Goal: Task Accomplishment & Management: Manage account settings

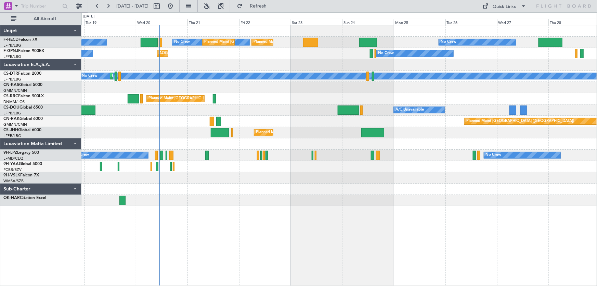
click at [296, 115] on div "Planned Maint [GEOGRAPHIC_DATA] ([GEOGRAPHIC_DATA]) No Crew No Crew Planned Mai…" at bounding box center [338, 115] width 515 height 181
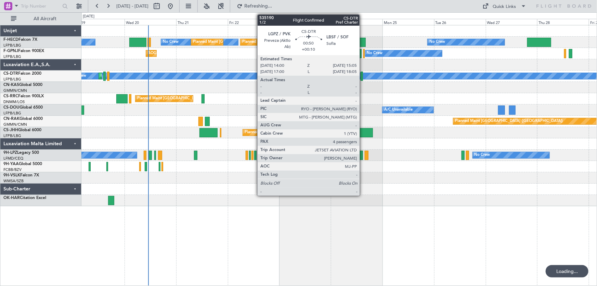
click at [363, 76] on div at bounding box center [362, 75] width 2 height 9
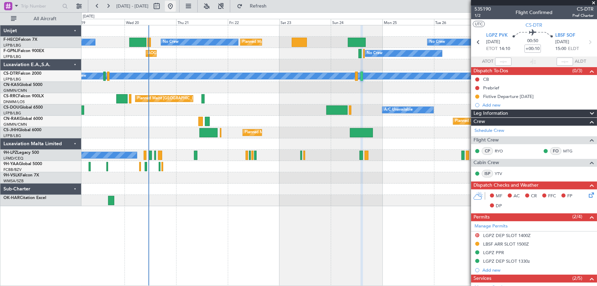
click at [176, 9] on button at bounding box center [170, 6] width 11 height 11
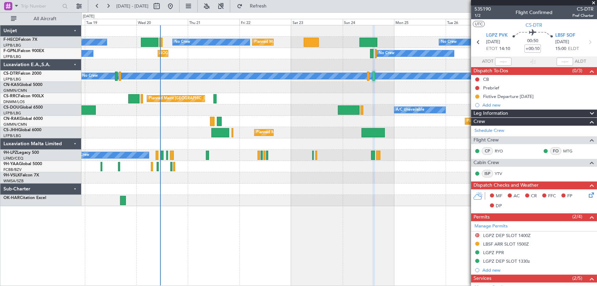
click at [224, 81] on div "No Crew Planned Maint Paris (Le Bourget) Planned Maint Paris (Le Bourget) No Cr…" at bounding box center [338, 115] width 515 height 181
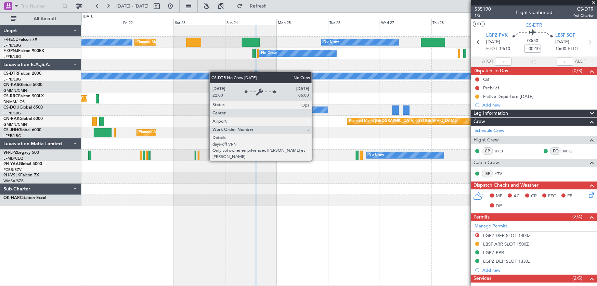
click at [189, 76] on div "Planned Maint Paris (Le Bourget) Planned Maint Paris (Le Bourget) No Crew No Cr…" at bounding box center [338, 115] width 515 height 181
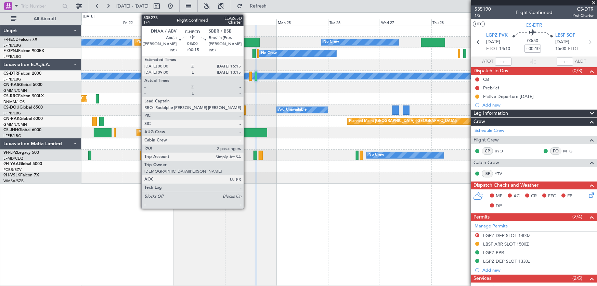
click at [247, 41] on div at bounding box center [251, 42] width 18 height 9
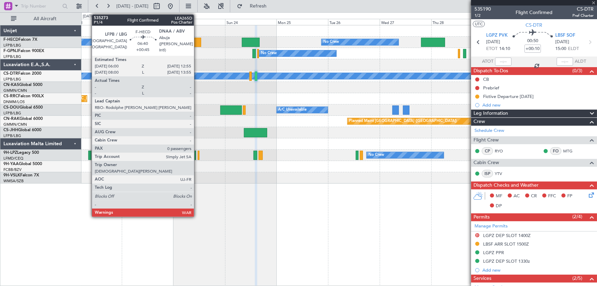
type input "+00:15"
type input "2"
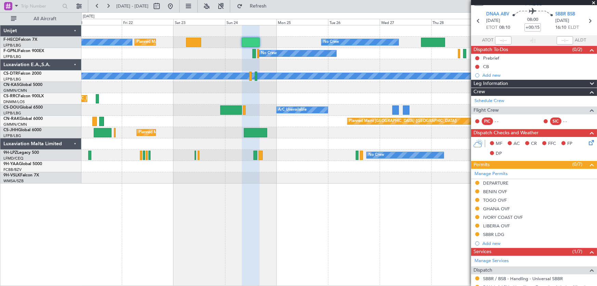
scroll to position [31, 0]
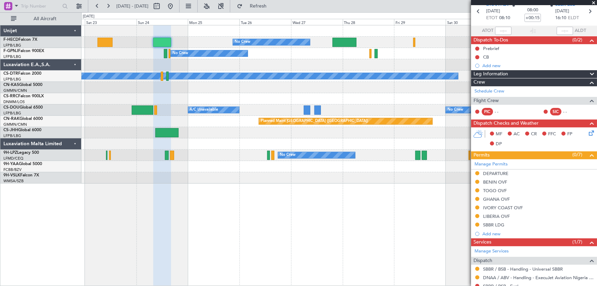
click at [241, 94] on div "No Crew Planned Maint Paris (Le Bourget) Planned Maint Paris (Le Bourget) Plann…" at bounding box center [338, 104] width 515 height 158
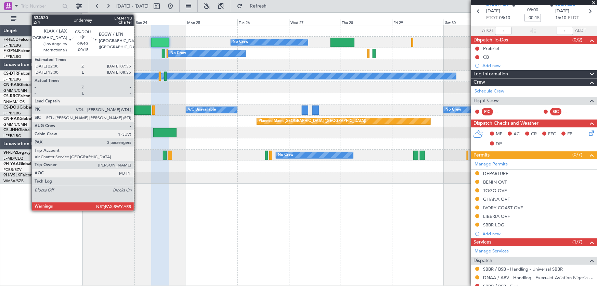
click at [137, 110] on div at bounding box center [141, 109] width 22 height 9
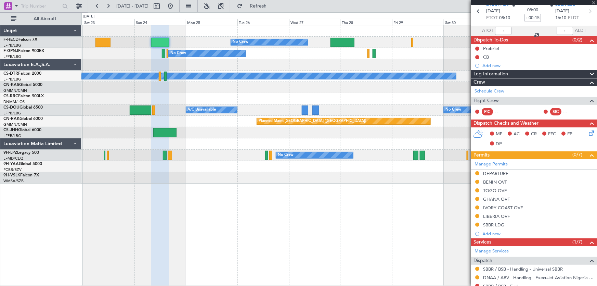
type input "-00:15"
type input "3"
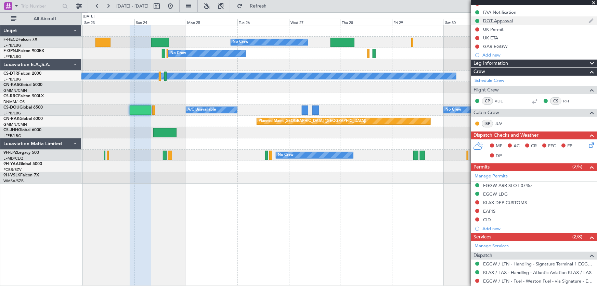
scroll to position [93, 0]
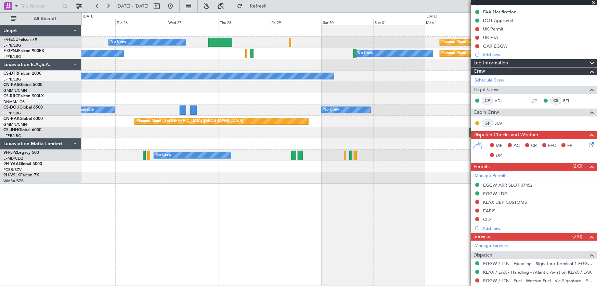
click at [188, 95] on div "Planned Maint Paris (Le Bourget) No Crew Planned Maint Paris (Le Bourget) No Cr…" at bounding box center [338, 104] width 515 height 158
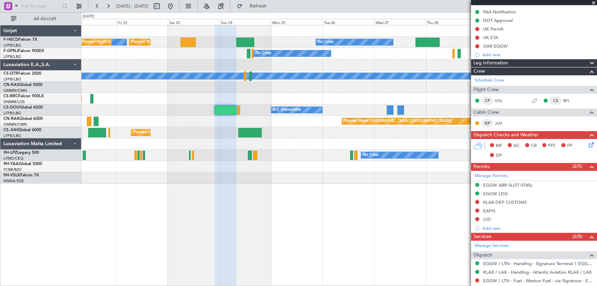
click at [421, 94] on div "No Crew Planned Maint Paris (Le Bourget) No Crew Planned Maint Paris (Le Bourge…" at bounding box center [338, 104] width 515 height 158
click at [345, 108] on div "No Crew Planned Maint Paris (Le Bourget) A/C Unavailable" at bounding box center [338, 109] width 515 height 11
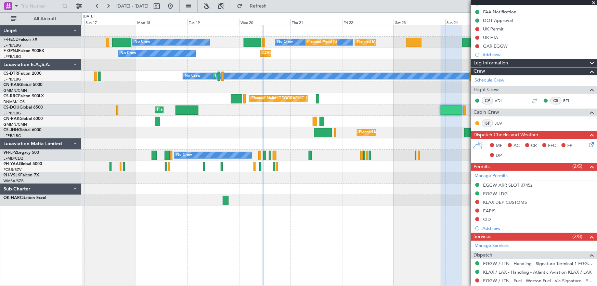
click at [460, 100] on div "Planned Maint [GEOGRAPHIC_DATA] ([GEOGRAPHIC_DATA])" at bounding box center [338, 98] width 515 height 11
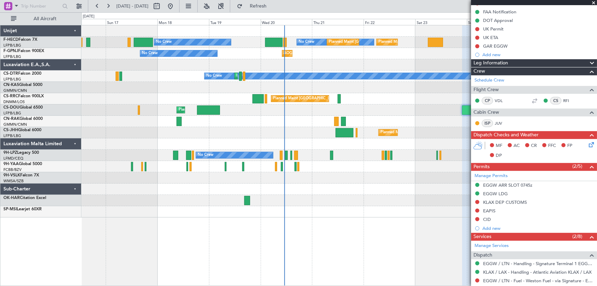
click at [273, 112] on div "Planned Maint Paris (Le Bourget) No Crew Planned Maint Paris (Le Bourget) No Cr…" at bounding box center [338, 121] width 515 height 192
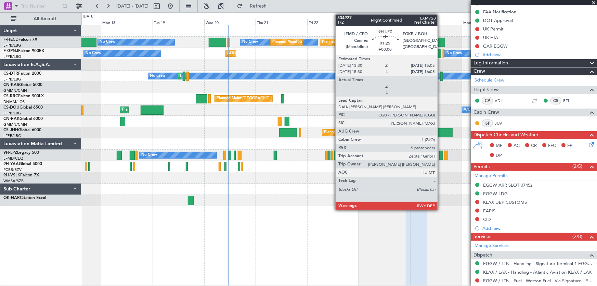
click at [441, 155] on div at bounding box center [440, 155] width 3 height 9
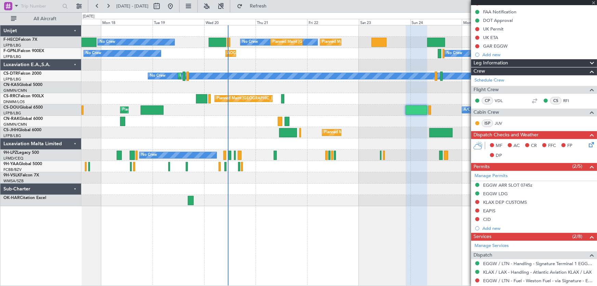
type input "5"
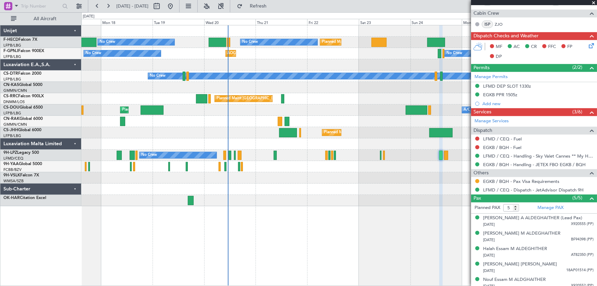
scroll to position [161, 0]
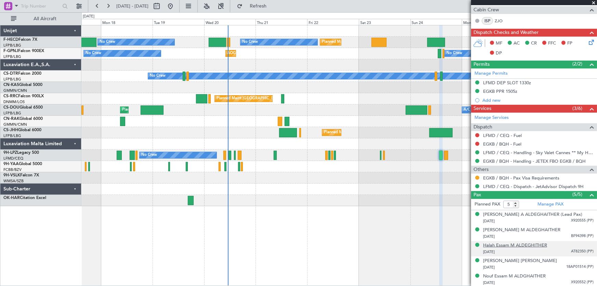
click at [523, 245] on div "Halah Essam M ALDEGHITHER" at bounding box center [515, 245] width 64 height 7
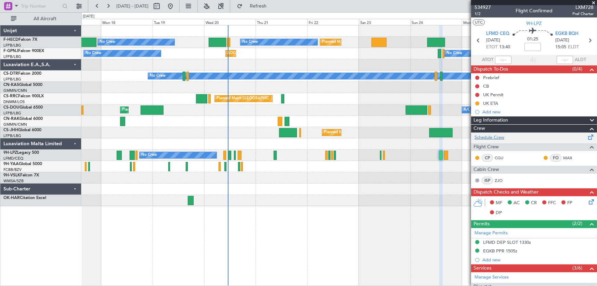
scroll to position [0, 0]
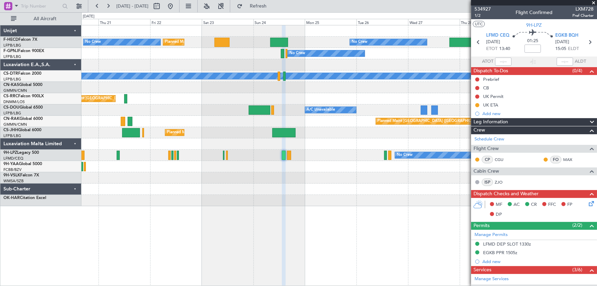
click at [211, 103] on div "Planned Maint [GEOGRAPHIC_DATA] ([GEOGRAPHIC_DATA])" at bounding box center [338, 98] width 515 height 11
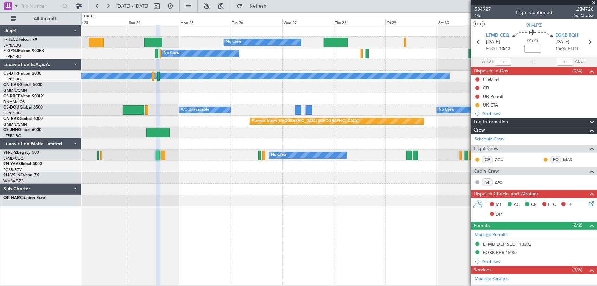
click at [190, 103] on div "Planned Maint [GEOGRAPHIC_DATA] ([GEOGRAPHIC_DATA])" at bounding box center [338, 98] width 515 height 11
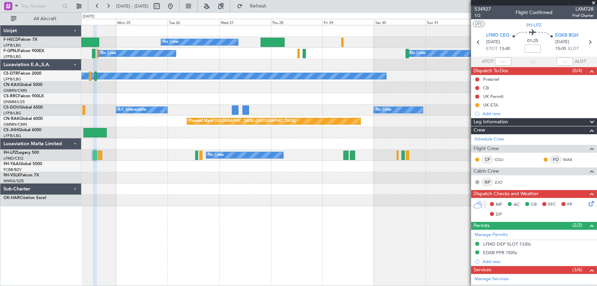
click at [181, 94] on div "No Crew Planned Maint Paris (Le Bourget) Planned Maint Paris (Le Bourget) No Cr…" at bounding box center [338, 115] width 515 height 181
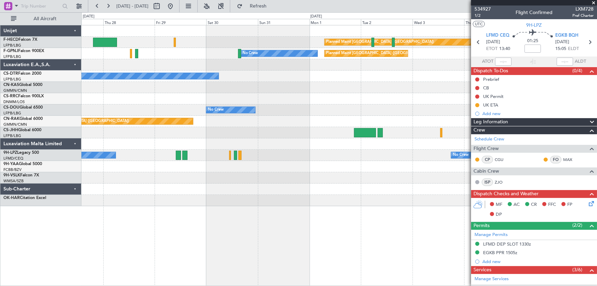
click at [297, 106] on div "Planned Maint Paris (Le Bourget) No Crew No Crew Planned Maint Paris (Le Bourge…" at bounding box center [338, 115] width 515 height 181
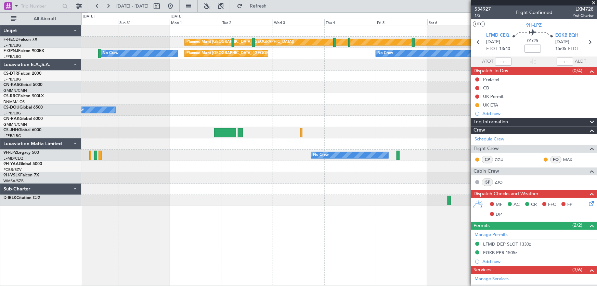
click at [226, 91] on div "Planned Maint Paris (Le Bourget) Planned Maint Paris (Le Bourget) No Crew No Cr…" at bounding box center [338, 115] width 515 height 181
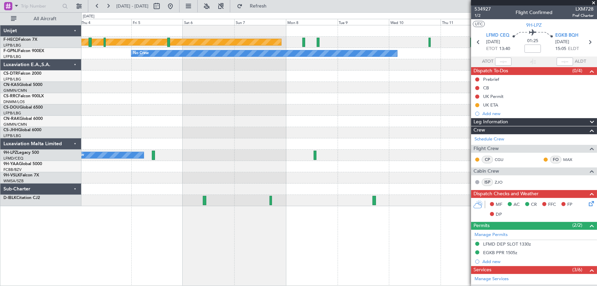
click at [80, 89] on div "Planned Maint Paris (Le Bourget) No Crew No Crew No Crew No Crew Planned Maint …" at bounding box center [298, 148] width 597 height 273
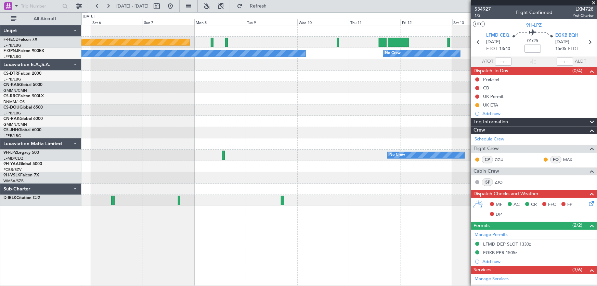
click at [144, 96] on div "Planned Maint Paris (Le Bourget) No Crew No Crew No Crew No Crew Planned Maint …" at bounding box center [338, 115] width 515 height 181
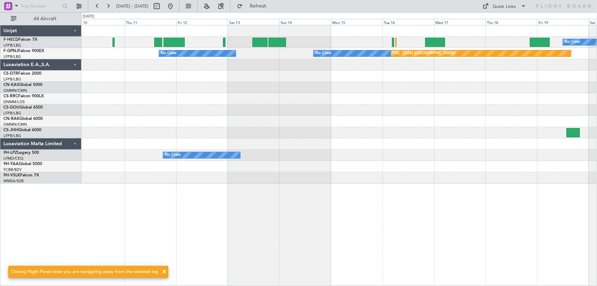
click at [313, 91] on div "No Crew Planned Maint Paris (Le Bourget) Planned Maint Paris (Le Bourget) No Cr…" at bounding box center [338, 104] width 515 height 158
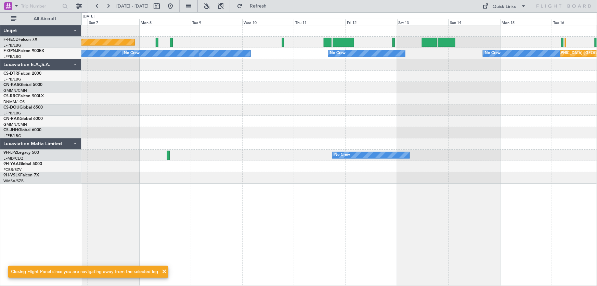
click at [331, 107] on div "Planned Maint Paris (Le Bourget) No Crew Planned Maint Paris (Le Bourget) No Cr…" at bounding box center [338, 104] width 515 height 158
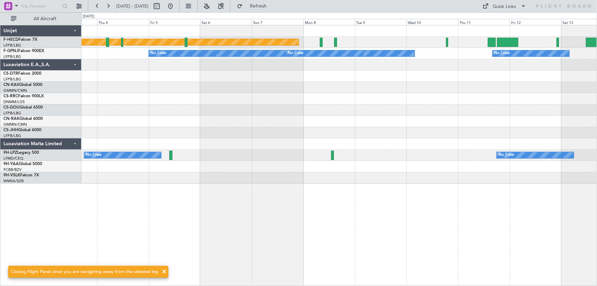
click at [400, 109] on div at bounding box center [338, 109] width 515 height 11
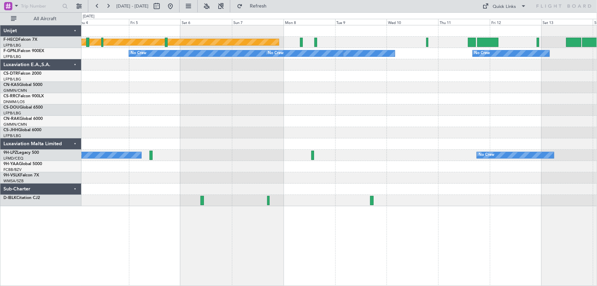
click at [76, 119] on div "Planned Maint Paris (Le Bourget) No Crew No Crew No Crew No Crew Planned Maint …" at bounding box center [298, 148] width 597 height 273
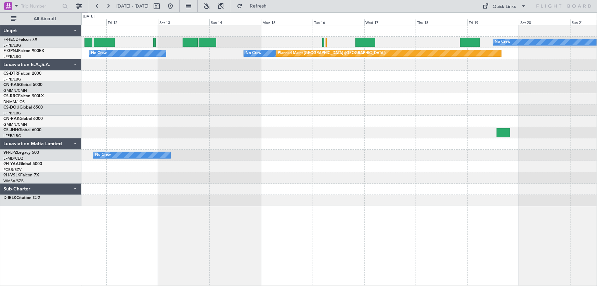
click at [210, 83] on div "No Crew Planned Maint Paris (Le Bourget) No Crew No Crew Planned Maint Paris (L…" at bounding box center [338, 115] width 515 height 181
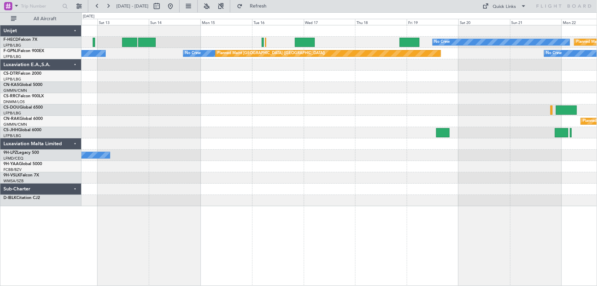
click at [243, 77] on div at bounding box center [338, 75] width 515 height 11
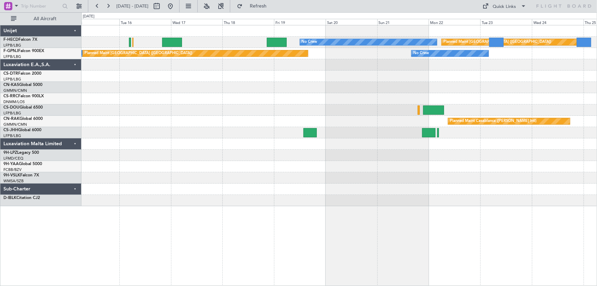
click at [288, 71] on div at bounding box center [338, 75] width 515 height 11
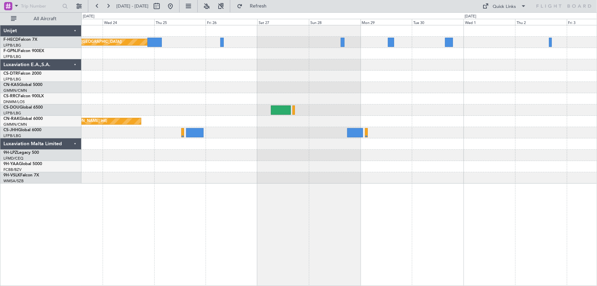
click at [321, 71] on div at bounding box center [338, 75] width 515 height 11
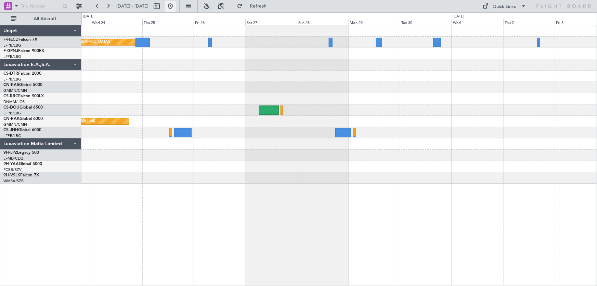
click at [176, 3] on button at bounding box center [170, 6] width 11 height 11
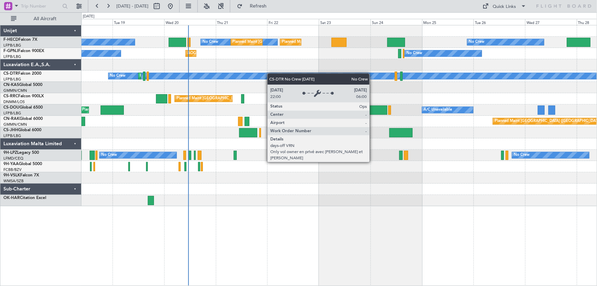
click at [233, 73] on div "Planned Maint Paris (Le Bourget) No Crew No Crew Planned Maint Paris (Le Bourge…" at bounding box center [338, 115] width 515 height 181
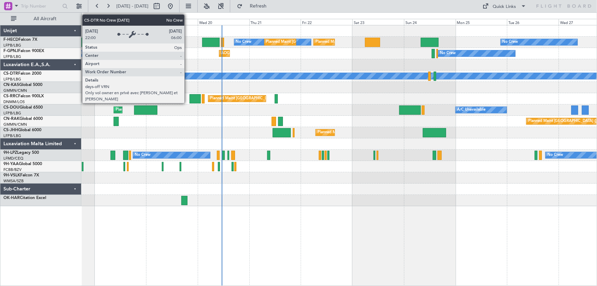
click at [269, 78] on div "No Crew" at bounding box center [434, 76] width 584 height 6
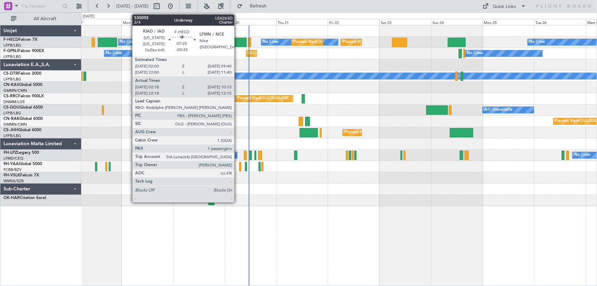
click at [237, 44] on div at bounding box center [237, 42] width 17 height 9
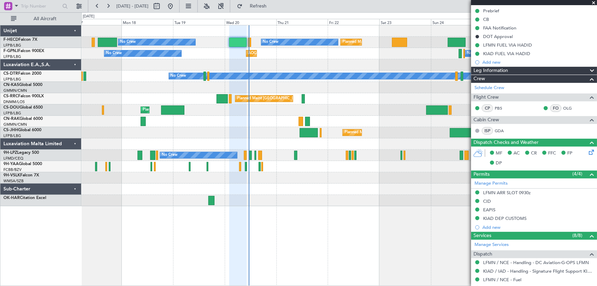
scroll to position [93, 0]
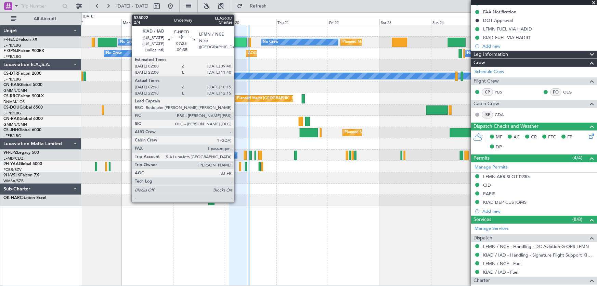
click at [237, 39] on div at bounding box center [237, 42] width 17 height 9
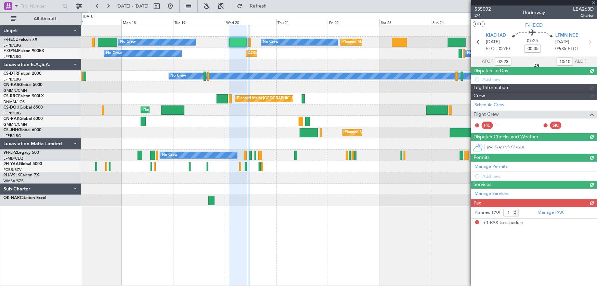
scroll to position [0, 0]
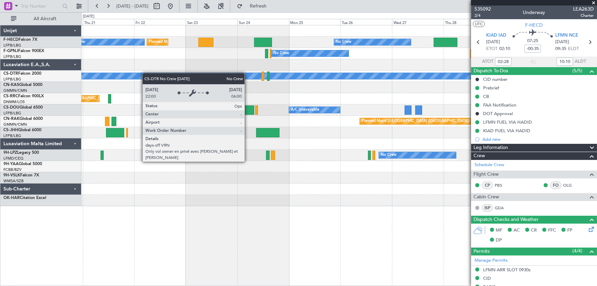
click at [145, 73] on div "Planned Maint Paris (Le Bourget) Planned Maint Paris (Le Bourget) No Crew No Cr…" at bounding box center [338, 115] width 515 height 181
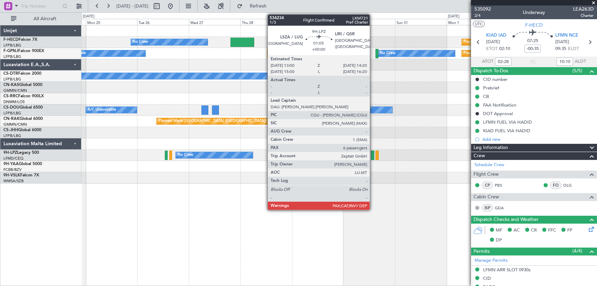
click at [373, 157] on div at bounding box center [372, 155] width 3 height 9
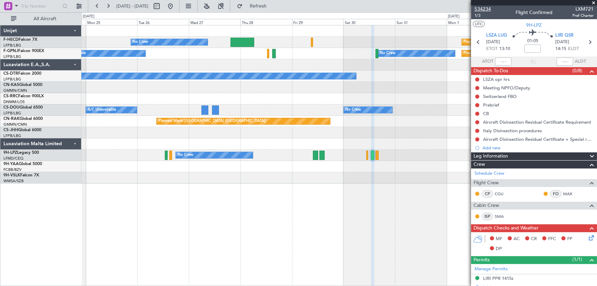
click at [479, 10] on span "534234" at bounding box center [482, 8] width 16 height 7
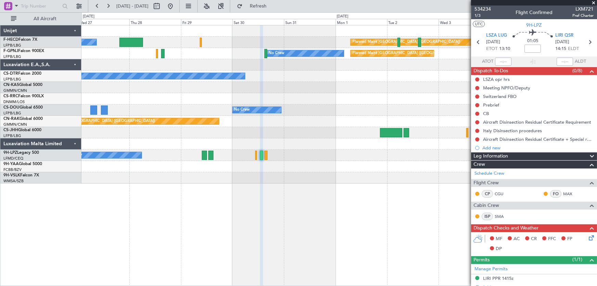
click at [224, 79] on div "Planned Maint Paris (Le Bourget) No Crew Planned Maint Paris (Le Bourget) No Cr…" at bounding box center [338, 104] width 515 height 158
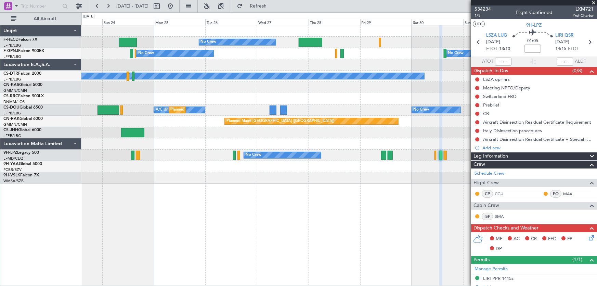
click at [322, 103] on div "Planned Maint [GEOGRAPHIC_DATA] ([GEOGRAPHIC_DATA])" at bounding box center [338, 98] width 515 height 11
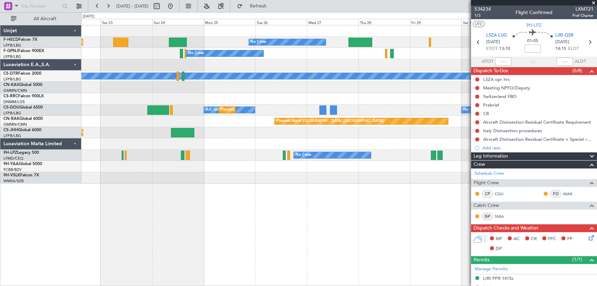
click at [362, 103] on div "Planned Maint [GEOGRAPHIC_DATA] ([GEOGRAPHIC_DATA])" at bounding box center [338, 98] width 515 height 11
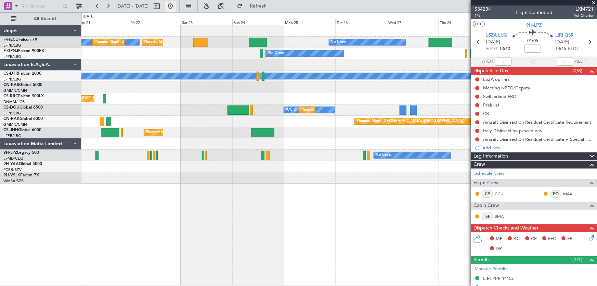
click at [176, 4] on button at bounding box center [170, 6] width 11 height 11
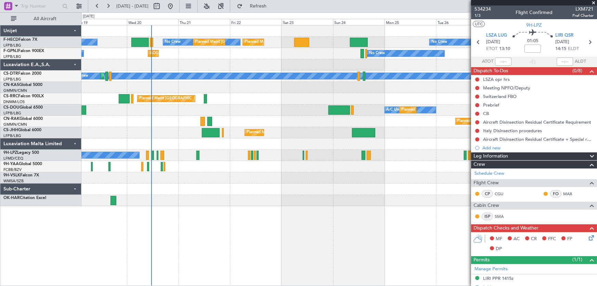
click at [116, 158] on div "Planned Maint Paris (Le Bourget) No Crew Planned Maint Paris (Le Bourget) No Cr…" at bounding box center [338, 115] width 515 height 181
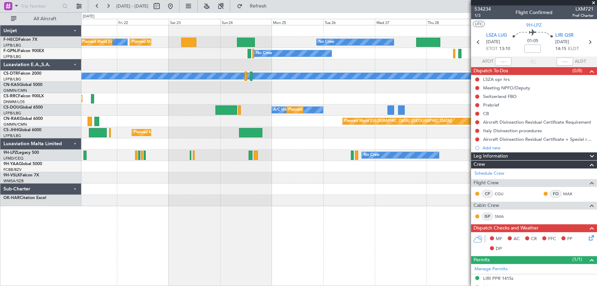
click at [185, 171] on div "Planned Maint Paris (Le Bourget) No Crew Planned Maint Paris (Le Bourget) No Cr…" at bounding box center [338, 115] width 515 height 181
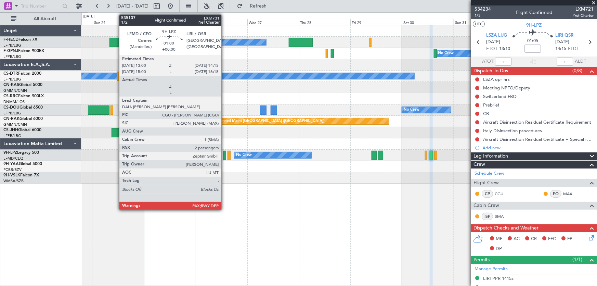
click at [224, 158] on div at bounding box center [224, 155] width 3 height 9
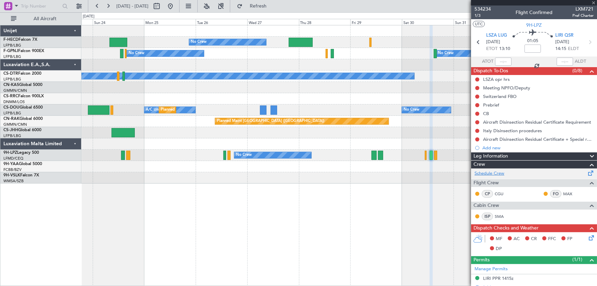
type input "2"
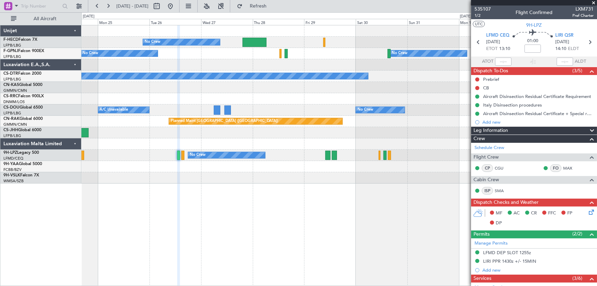
click at [246, 100] on div "Planned Maint Paris (Le Bourget) No Crew Planned Maint Paris (Le Bourget) No Cr…" at bounding box center [338, 104] width 515 height 158
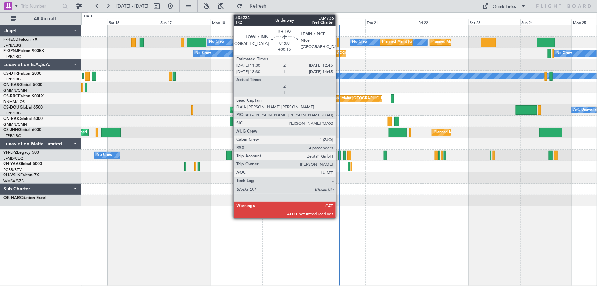
click at [339, 155] on div at bounding box center [339, 155] width 3 height 9
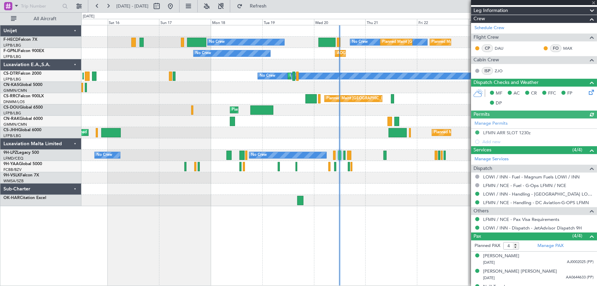
scroll to position [129, 0]
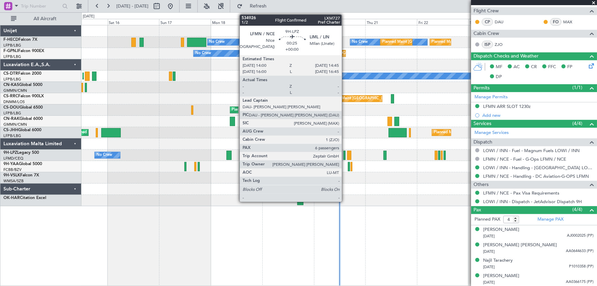
click at [345, 156] on div at bounding box center [344, 155] width 2 height 9
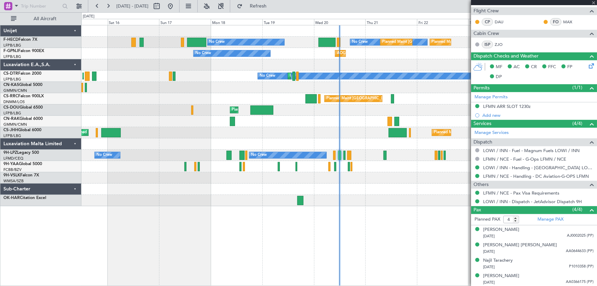
type input "6"
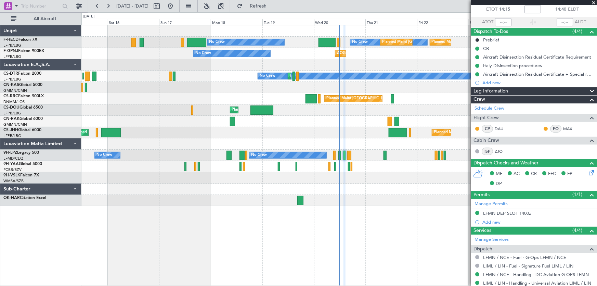
scroll to position [0, 0]
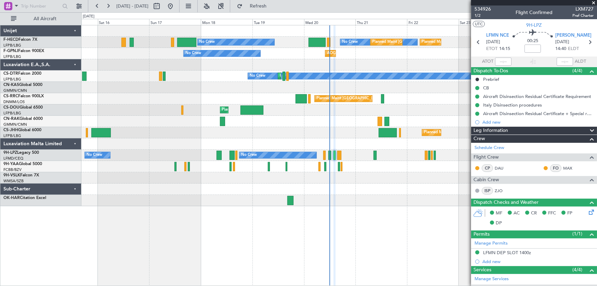
click at [279, 114] on div "Planned Maint Paris (Le Bourget) A/C Unavailable Planned Maint London (Luton) U…" at bounding box center [338, 109] width 515 height 11
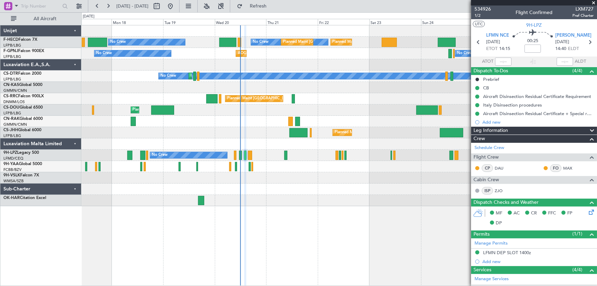
click at [301, 99] on div "Planned Maint Paris (Le Bourget) No Crew No Crew Planned Maint Paris (Le Bourge…" at bounding box center [338, 115] width 515 height 181
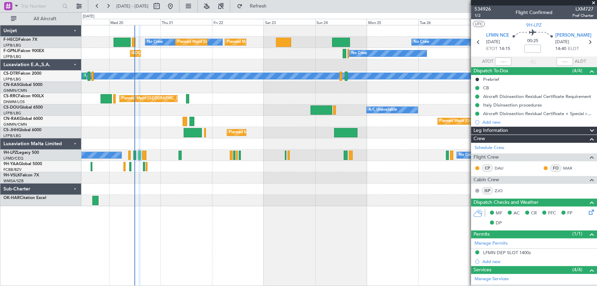
click at [280, 93] on div "Planned Maint Paris (Le Bourget) No Crew Planned Maint Paris (Le Bourget) No Cr…" at bounding box center [338, 115] width 515 height 181
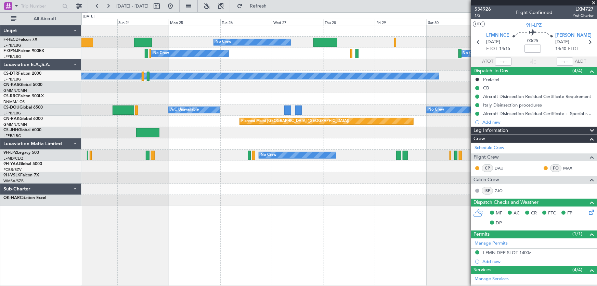
click at [275, 93] on div "No Crew Planned Maint Paris (Le Bourget) Planned Maint Paris (Le Bourget) Plann…" at bounding box center [338, 115] width 515 height 181
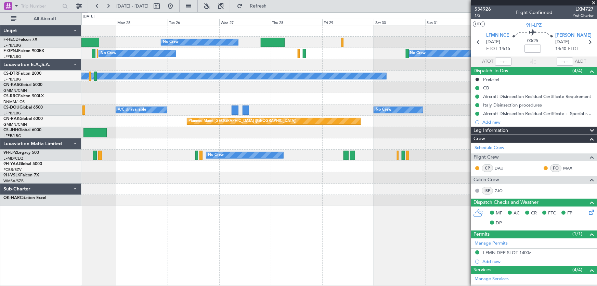
click at [273, 97] on div "No Crew Planned Maint Paris (Le Bourget) Planned Maint Paris (Le Bourget) No Cr…" at bounding box center [338, 115] width 515 height 181
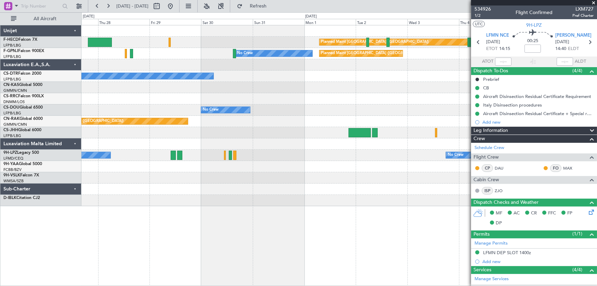
click at [197, 56] on div "Planned Maint Paris (Le Bourget) No Crew No Crew No Crew No Crew" at bounding box center [338, 53] width 515 height 11
